Goal: Find specific page/section: Find specific page/section

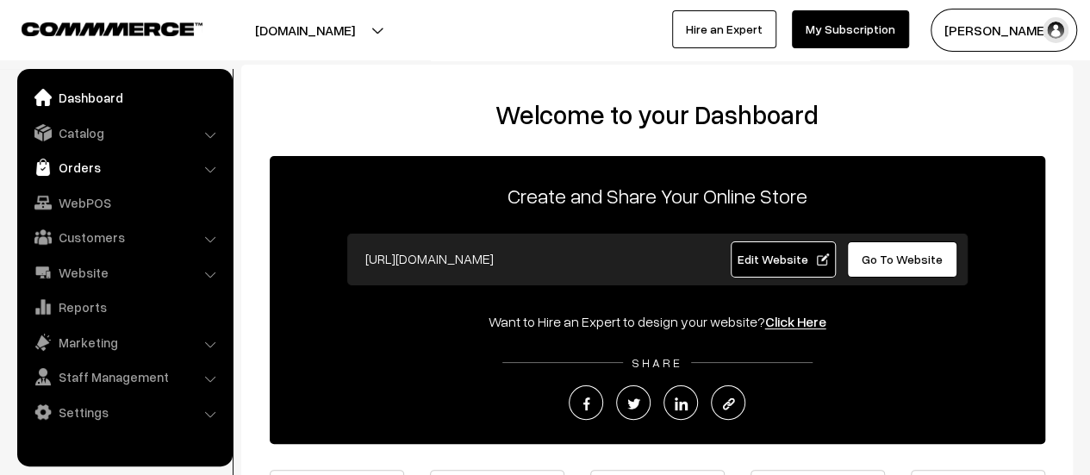
click at [80, 168] on link "Orders" at bounding box center [124, 167] width 205 height 31
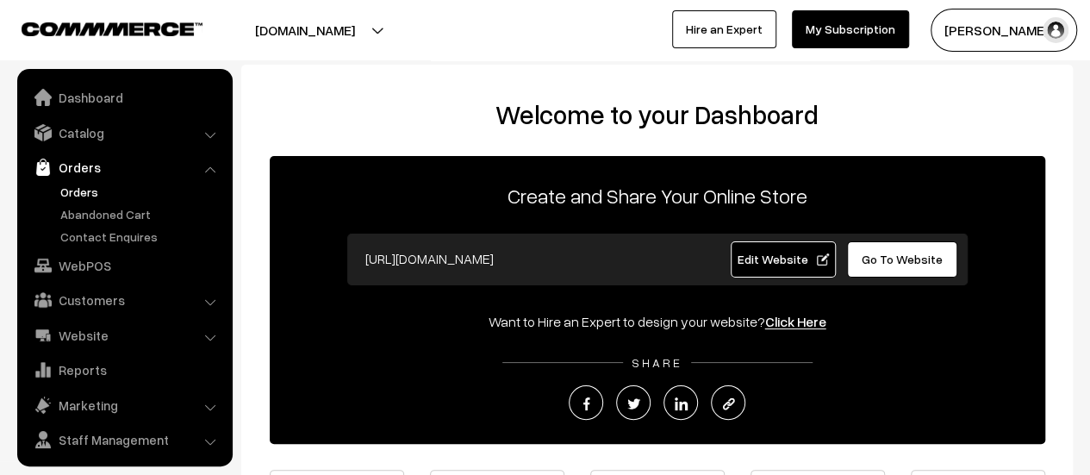
click at [84, 186] on link "Orders" at bounding box center [141, 192] width 171 height 18
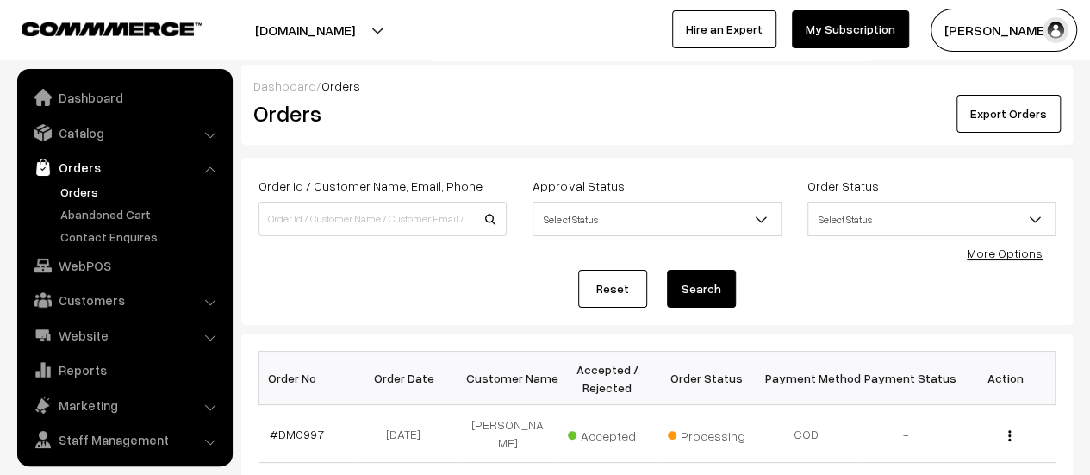
scroll to position [40, 0]
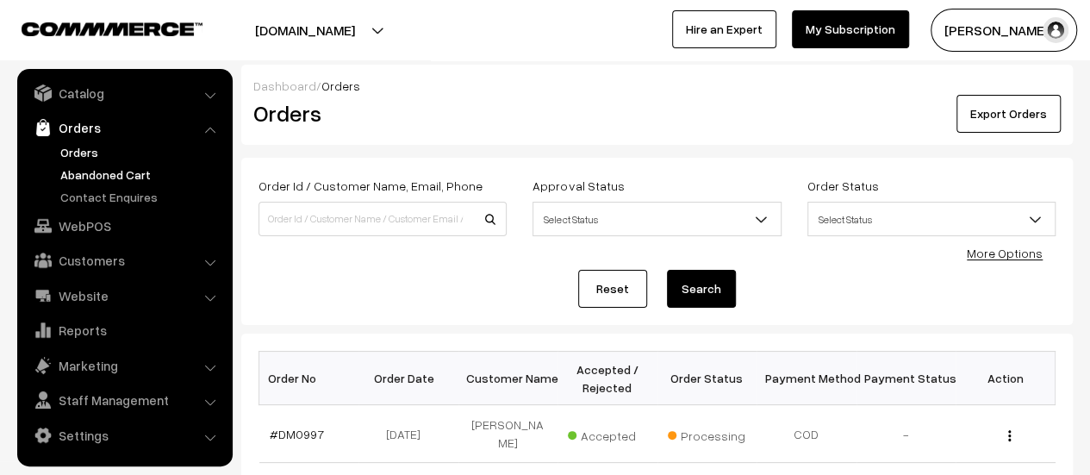
click at [113, 168] on link "Abandoned Cart" at bounding box center [141, 174] width 171 height 18
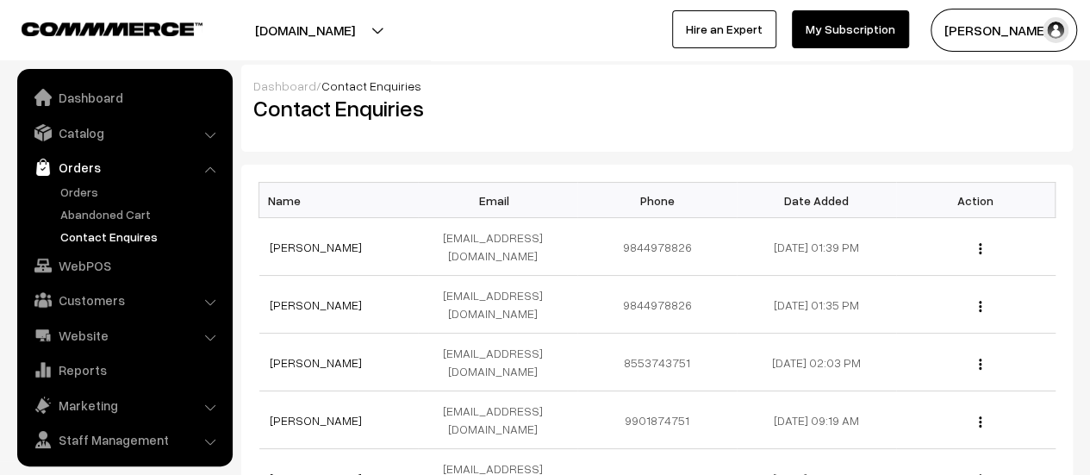
scroll to position [40, 0]
